Goal: Information Seeking & Learning: Check status

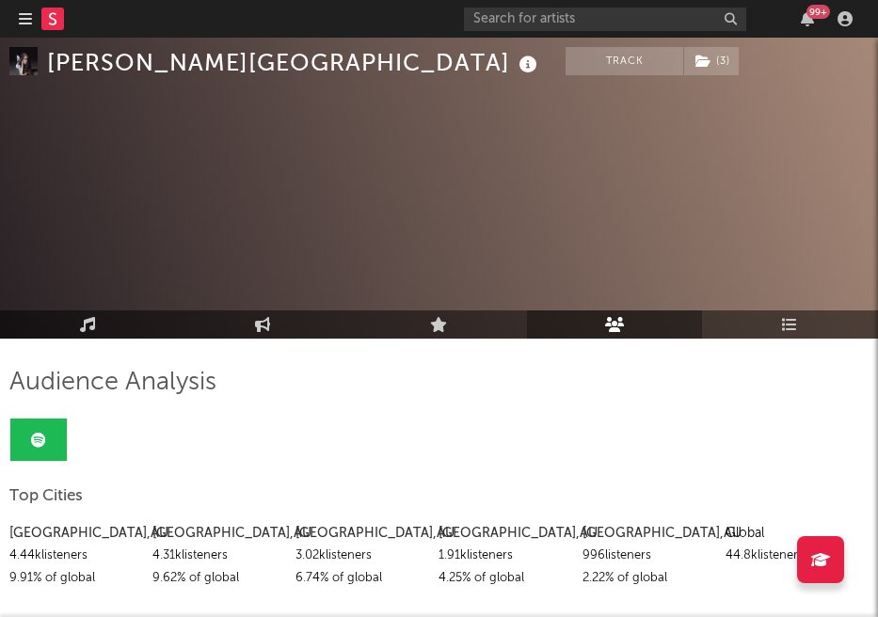
scroll to position [752, 0]
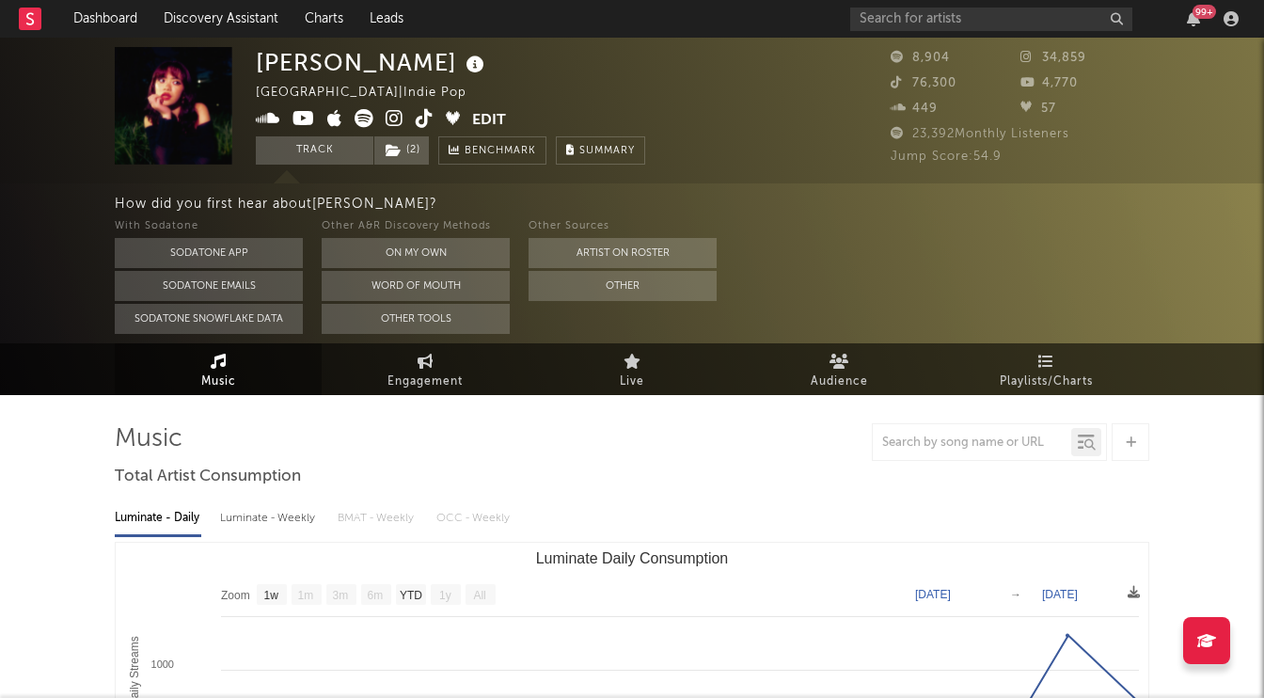
select select "1w"
